Goal: Use online tool/utility: Use online tool/utility

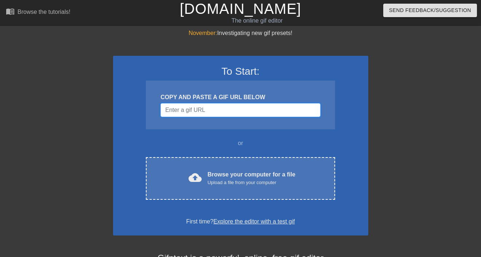
click at [193, 113] on input "Username" at bounding box center [241, 110] width 160 height 14
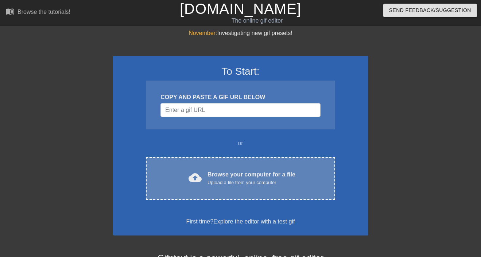
click at [237, 179] on div "Browse your computer for a file Upload a file from your computer" at bounding box center [252, 178] width 88 height 16
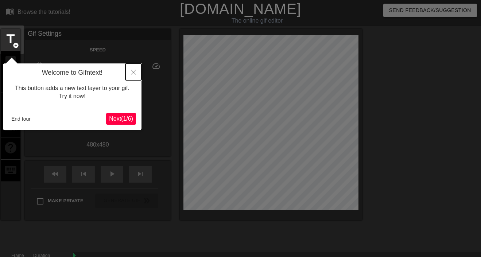
click at [132, 71] on icon "Close" at bounding box center [133, 72] width 5 height 5
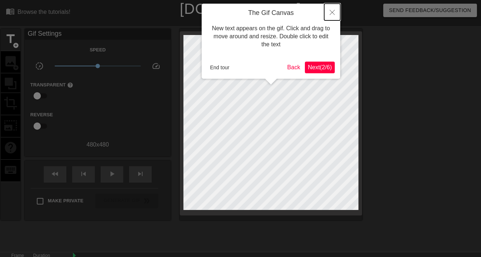
click at [332, 10] on button "Close" at bounding box center [332, 12] width 16 height 17
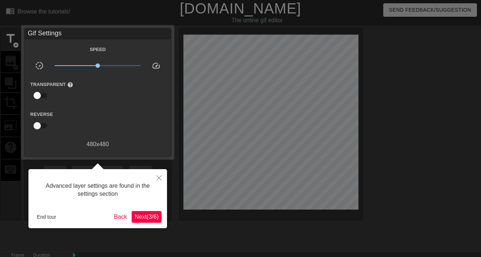
scroll to position [18, 0]
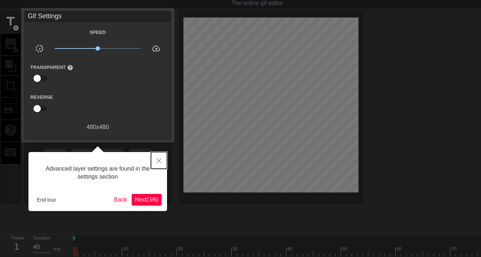
click at [159, 162] on icon "Close" at bounding box center [158, 160] width 5 height 5
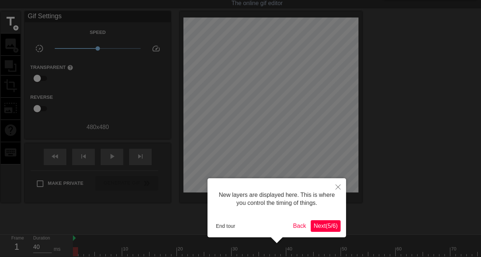
scroll to position [6, 0]
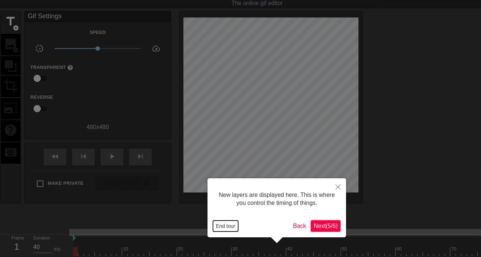
click at [223, 221] on button "End tour" at bounding box center [225, 226] width 25 height 11
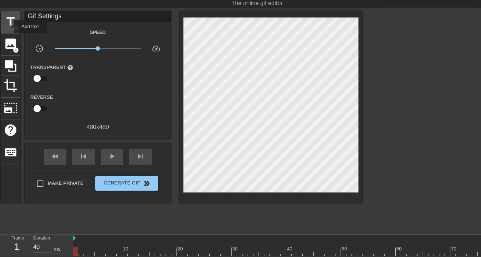
click at [9, 27] on span "title" at bounding box center [11, 22] width 14 height 14
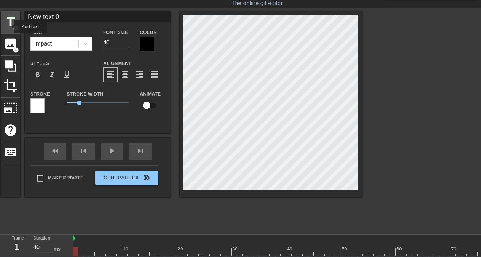
scroll to position [0, 0]
click at [150, 38] on div at bounding box center [147, 44] width 15 height 15
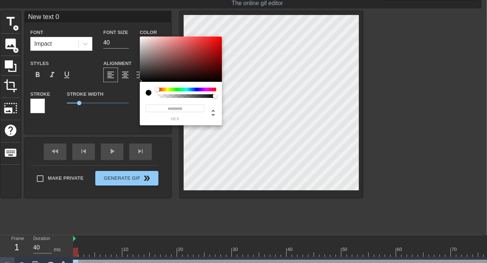
type input "#EB6D6D"
click at [184, 40] on div at bounding box center [181, 58] width 82 height 45
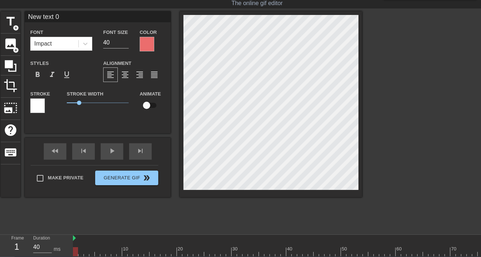
scroll to position [1, 2]
type input "New text"
type textarea "New text"
type input "New text"
type textarea "New text"
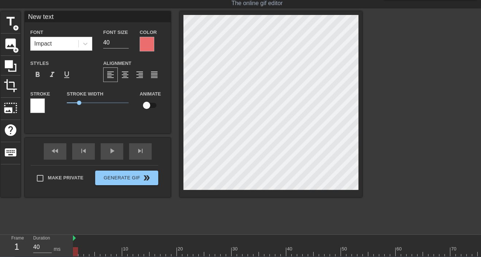
type input "New tex"
type textarea "New tex"
type input "New te"
type textarea "New te"
type input "New t"
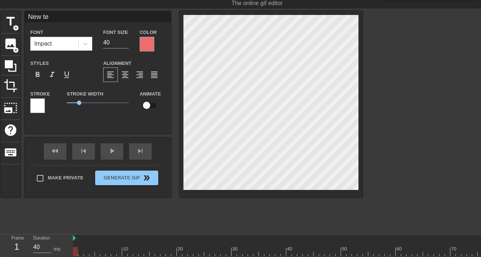
type textarea "New t"
type input "New"
type textarea "New"
type input "New"
type textarea "New"
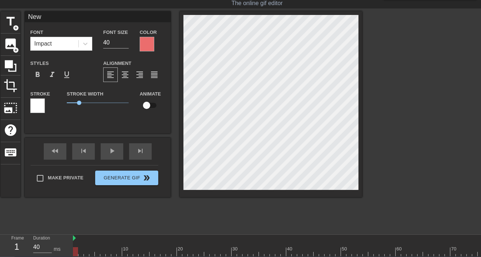
type input "Ne"
type textarea "Ne"
type input "N"
type textarea "N"
type input "C"
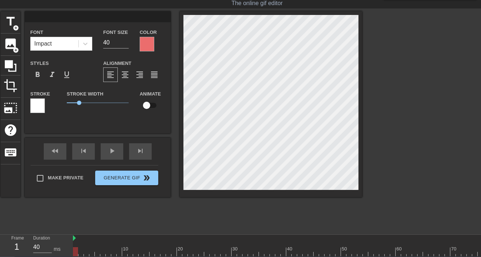
type textarea "C"
type input "CA"
type textarea "CA"
type input "CAP"
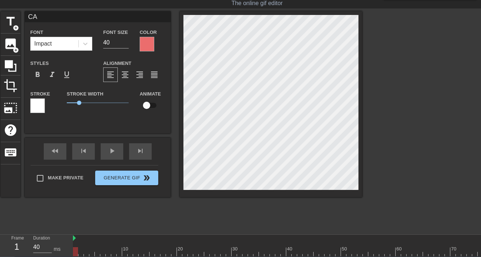
type textarea "CAP"
type input "CAPY"
type textarea "CAPY"
type input "CAPY"
type textarea "CAPY"
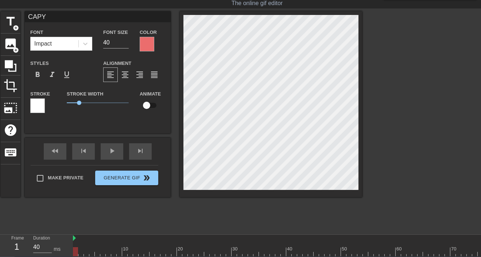
type input "CAPY B"
type textarea "CAPY B"
type input "CAPY BI"
type textarea "CAPY BI"
type input "CAPY BIR"
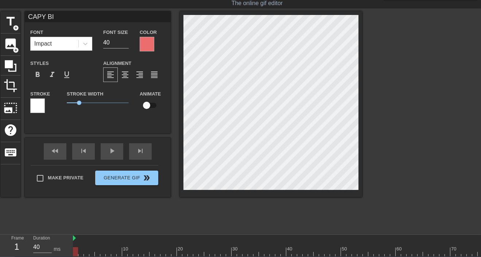
type textarea "CAPY BIR"
type input "CAPY BIRT"
type textarea "CAPY BIRTH"
type input "CAPY BIRTHD"
type textarea "CAPY BIRTHD"
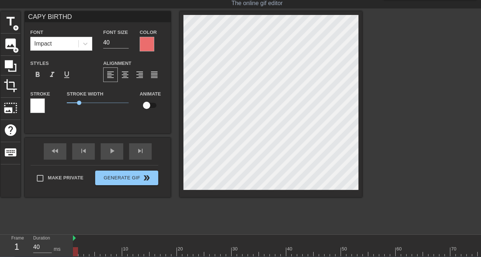
type input "CAPY BIRTHDY"
type textarea "CAPY BIRTHDY"
type input "CAPY BIRTHDYA"
type textarea "CAPY BIRTHDYA"
type input "CAPY BIRTHDYA"
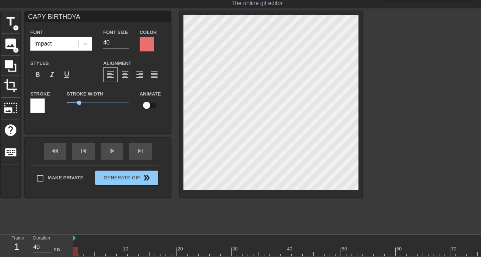
type textarea "CAPY BIRTHDYA"
type input "CAPY BIRTHDYA P"
type textarea "CAPY BIRTHDYA P"
type input "CAPY BIRTHDYA"
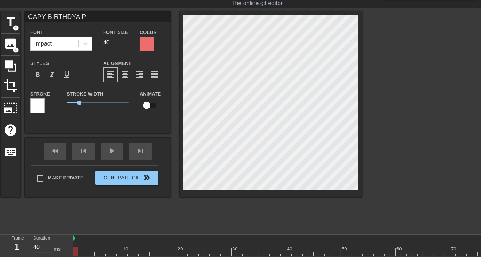
type textarea "CAPY BIRTHDYA"
type input "CAPY BIRTHDYA"
type textarea "CAPY BIRTHDYA"
type input "CAPY BIRTHDY"
type textarea "CAPY BIRTHDY"
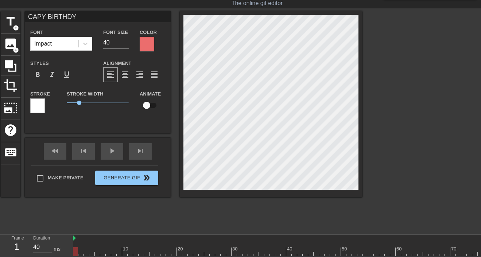
type input "CAPY BIRTHDYA"
type textarea "CAPY BIRTHDYA"
type input "CAPY BIRTHDY"
type textarea "CAPY BIRTHDY"
type input "CAPY BIRTHD"
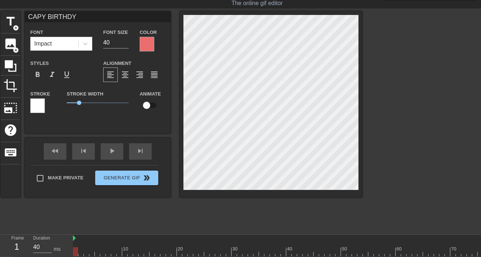
type textarea "CAPY BIRTHD"
type input "CAPY BIRTHDA"
type textarea "CAPY BIRTHDA"
type input "CAPY BIRTHDAY"
type textarea "CAPY BIRTHDAY"
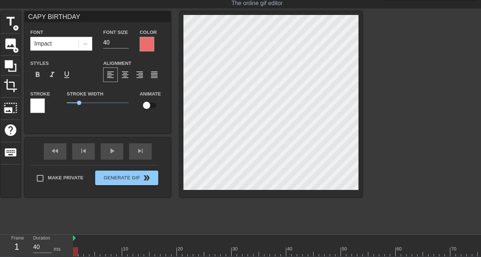
type input "CAPY BIRTHDAY"
type textarea "CAPY BIRTHDAY"
type input "CAPY BIRTHDAY P"
type textarea "CAPY BIRTHDAY P"
type input "CAPY BIRTHDAY PA"
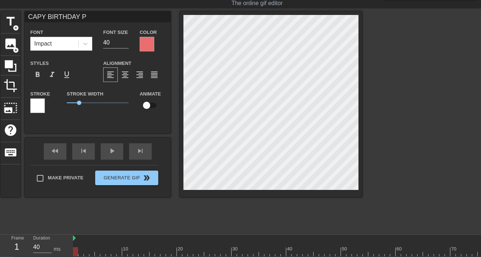
type textarea "CAPY BIRTHDAY PA"
type input "CAPY BIRTHDAY PAN"
type textarea "CAPY BIRTHDAY PAN"
type input "CAPY BIRTHDAY PANI"
type textarea "CAPY BIRTHDAY PANI"
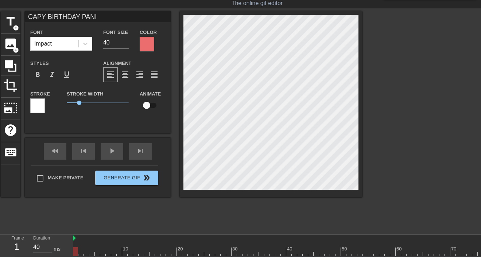
type input "CAPY BIRTHDAY PANIC"
type textarea "CAPY BIRTHDAY PANIC"
type input "CAPY BIRTHDAY PANICM"
type textarea "CAPY BIRTHDAY PANICM"
type input "CAPY BIRTHDAY PANICMA"
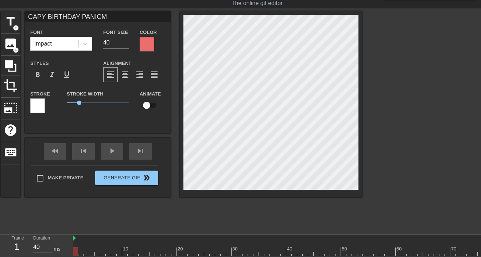
type textarea "CAPY BIRTHDAY PANICMA"
type input "CAPY BIRTHDAY PANICMAM"
type textarea "CAPY BIRTHDAY PANICMAM"
type input "CAPY BIRTHDAY PANICMAMA"
type textarea "CAPY BIRTHDAY PANICMAMA"
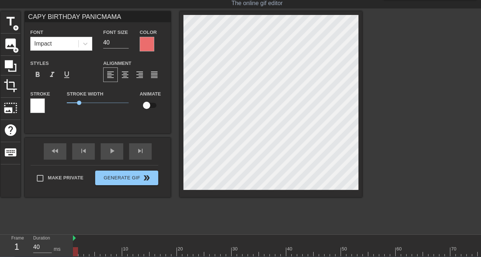
type input "CAPY BIRTHDAY PANICMAMA!"
type textarea "CAPY BIRTHDAY PANICMAMA!"
click at [38, 106] on div at bounding box center [37, 105] width 15 height 15
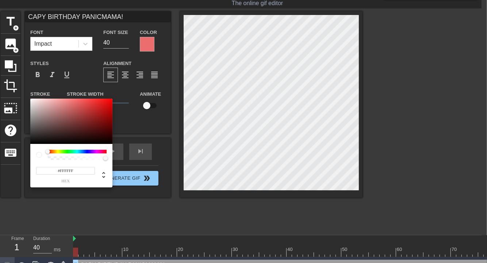
click at [65, 151] on div at bounding box center [77, 152] width 59 height 4
click at [62, 149] on div "#FFFFFF hex" at bounding box center [71, 165] width 82 height 43
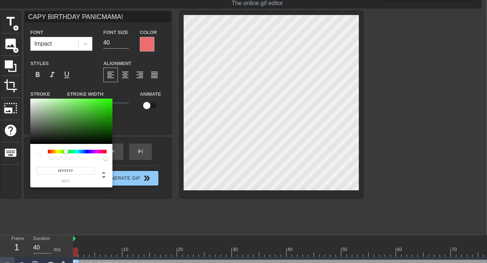
drag, startPoint x: 49, startPoint y: 151, endPoint x: 70, endPoint y: 148, distance: 21.7
click at [66, 150] on div at bounding box center [66, 151] width 4 height 4
click at [93, 120] on div at bounding box center [71, 120] width 82 height 45
type input "#45C237"
drag, startPoint x: 93, startPoint y: 113, endPoint x: 89, endPoint y: 109, distance: 5.7
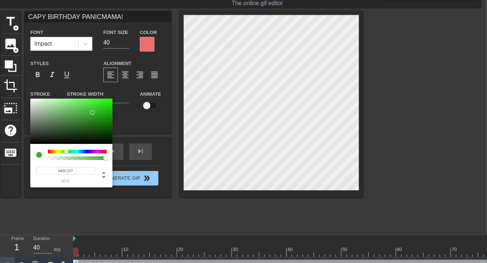
click at [89, 109] on div at bounding box center [71, 120] width 82 height 45
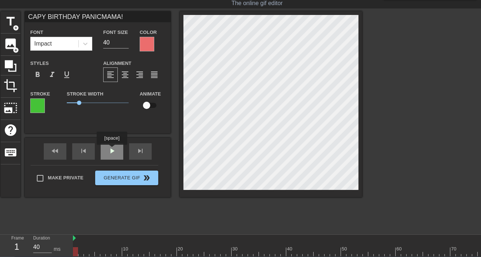
click at [116, 150] on div "play_arrow" at bounding box center [112, 151] width 23 height 16
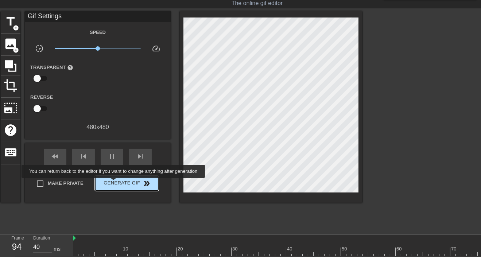
click at [114, 183] on span "Generate Gif double_arrow" at bounding box center [126, 183] width 57 height 9
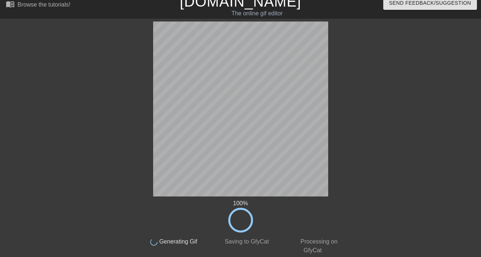
scroll to position [0, 0]
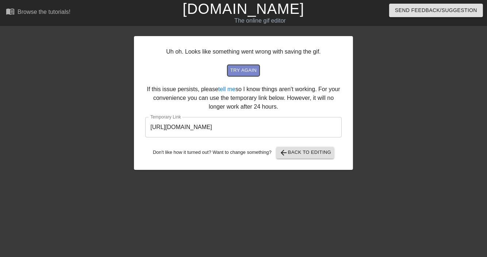
click at [248, 75] on button "try again" at bounding box center [243, 70] width 32 height 11
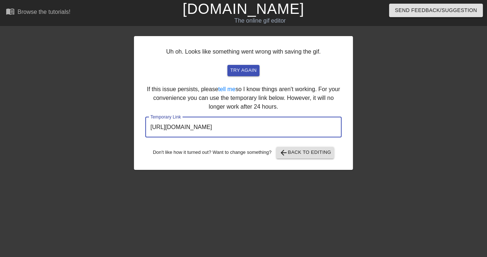
drag, startPoint x: 282, startPoint y: 128, endPoint x: 138, endPoint y: 137, distance: 144.0
click at [142, 136] on div "Uh oh. Looks like something went wrong with saving the gif. try again If this i…" at bounding box center [243, 103] width 219 height 134
click at [295, 155] on span "arrow_back Back to Editing" at bounding box center [305, 152] width 52 height 9
